Goal: Navigation & Orientation: Find specific page/section

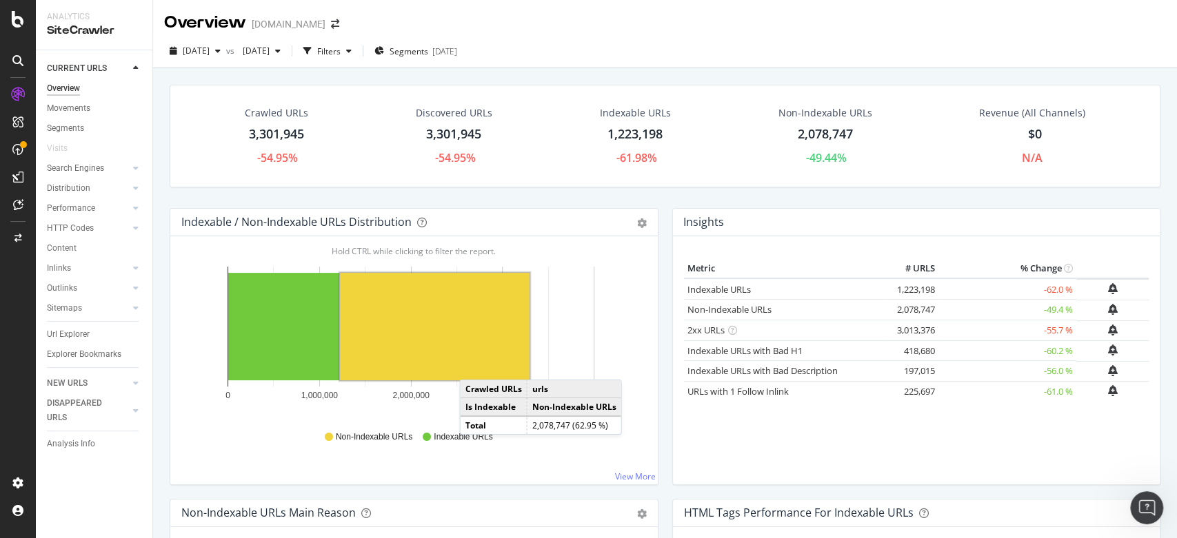
click at [664, 43] on div "[DATE] vs [DATE] Filters Segments [DATE]" at bounding box center [664, 54] width 1023 height 28
